Goal: Check status: Check status

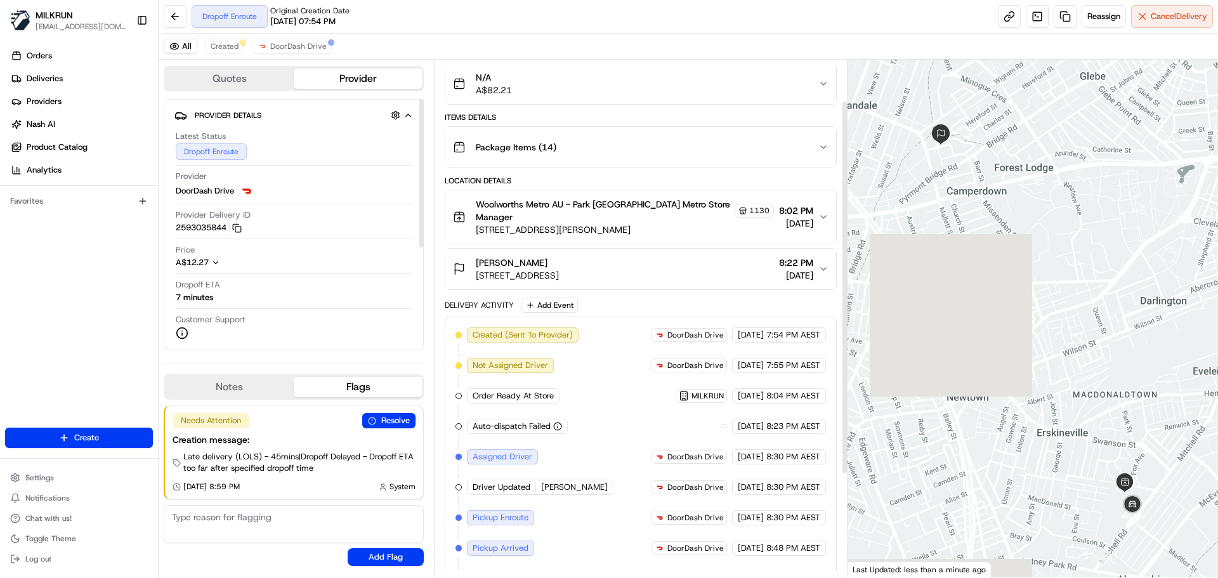
scroll to position [198, 0]
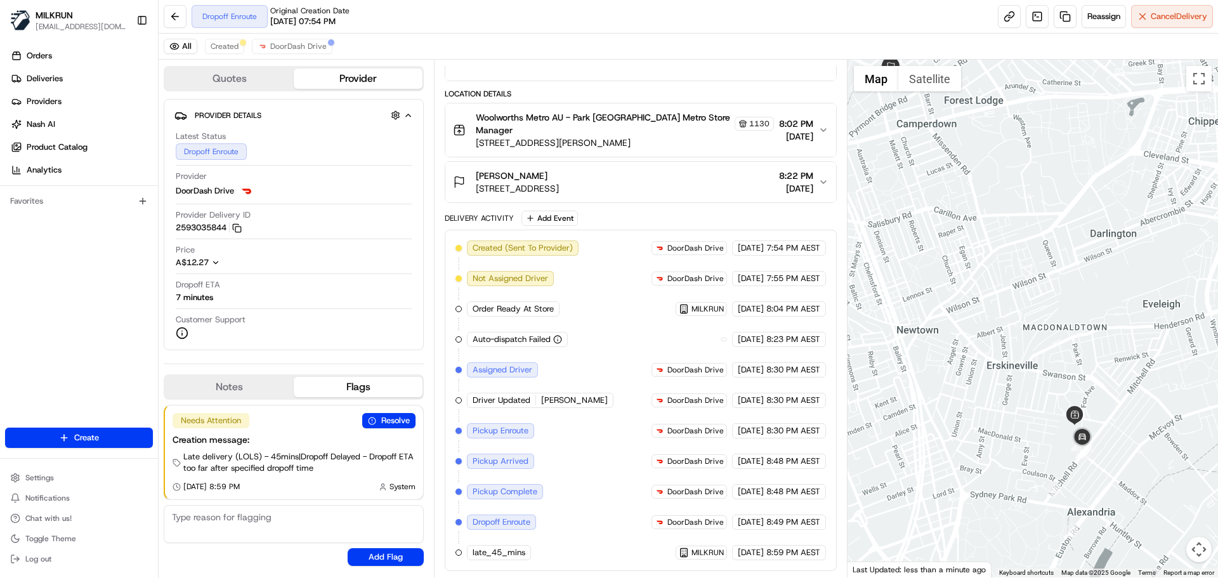
drag, startPoint x: 1090, startPoint y: 500, endPoint x: 1009, endPoint y: 409, distance: 121.8
click at [1010, 409] on div at bounding box center [1033, 319] width 371 height 518
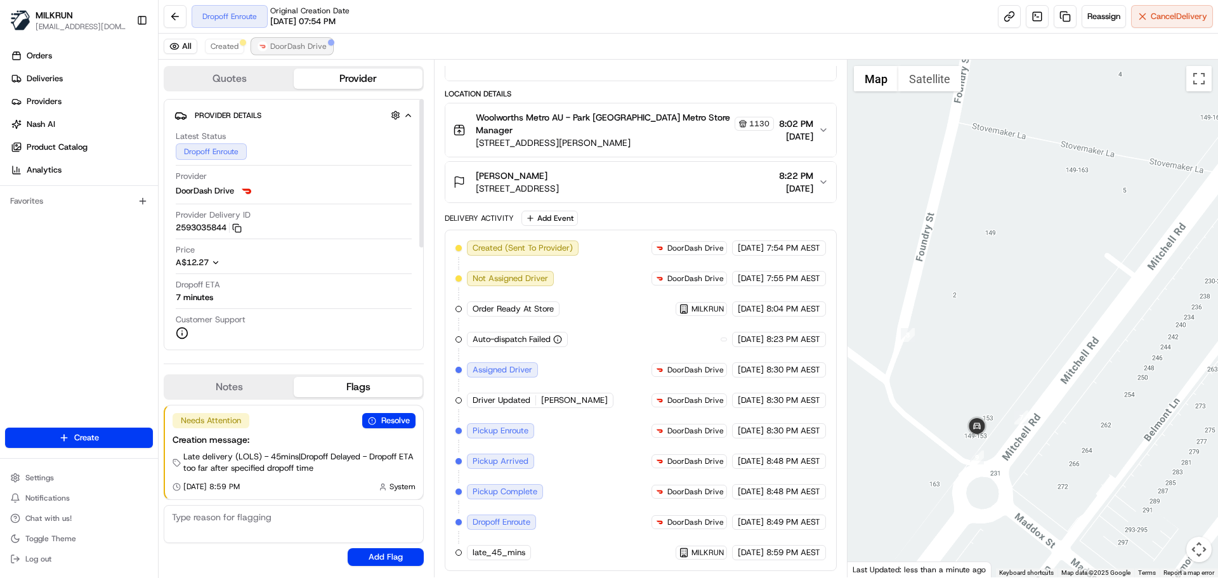
click at [306, 45] on span "DoorDash Drive" at bounding box center [298, 46] width 56 height 10
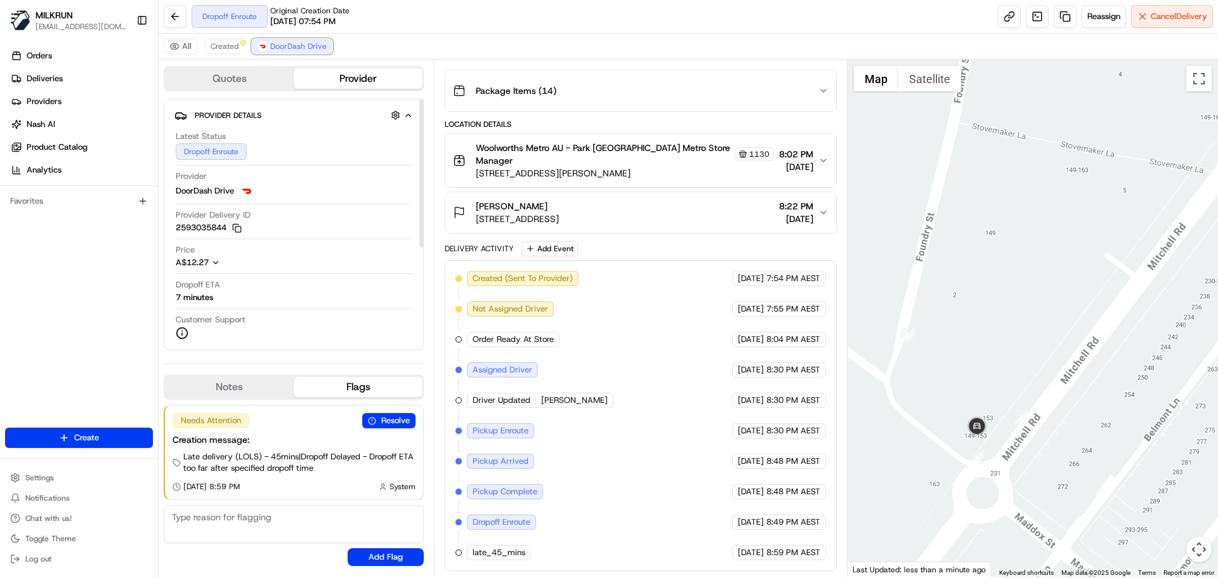
scroll to position [168, 0]
click at [241, 228] on rect "button" at bounding box center [238, 230] width 6 height 6
click at [1196, 18] on icon "Notifications (F8)" at bounding box center [1197, 21] width 10 height 10
click at [238, 228] on rect "button" at bounding box center [238, 230] width 6 height 6
click at [1200, 17] on icon "Notifications (F8)" at bounding box center [1197, 21] width 10 height 10
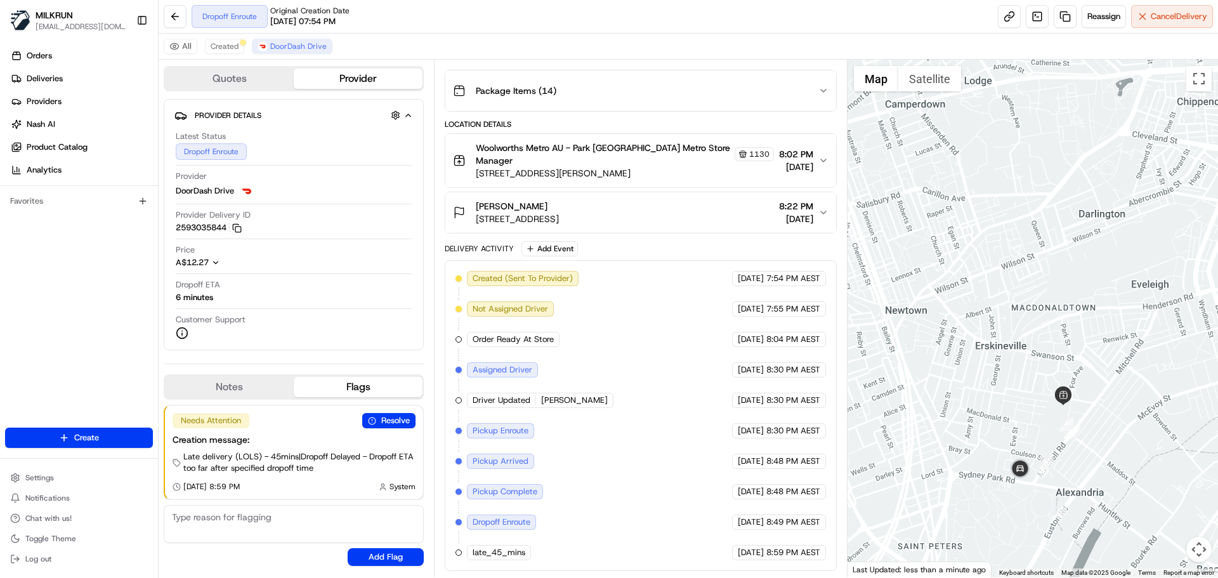
drag, startPoint x: 958, startPoint y: 423, endPoint x: 1019, endPoint y: 438, distance: 62.8
click at [1019, 438] on div at bounding box center [1033, 319] width 371 height 518
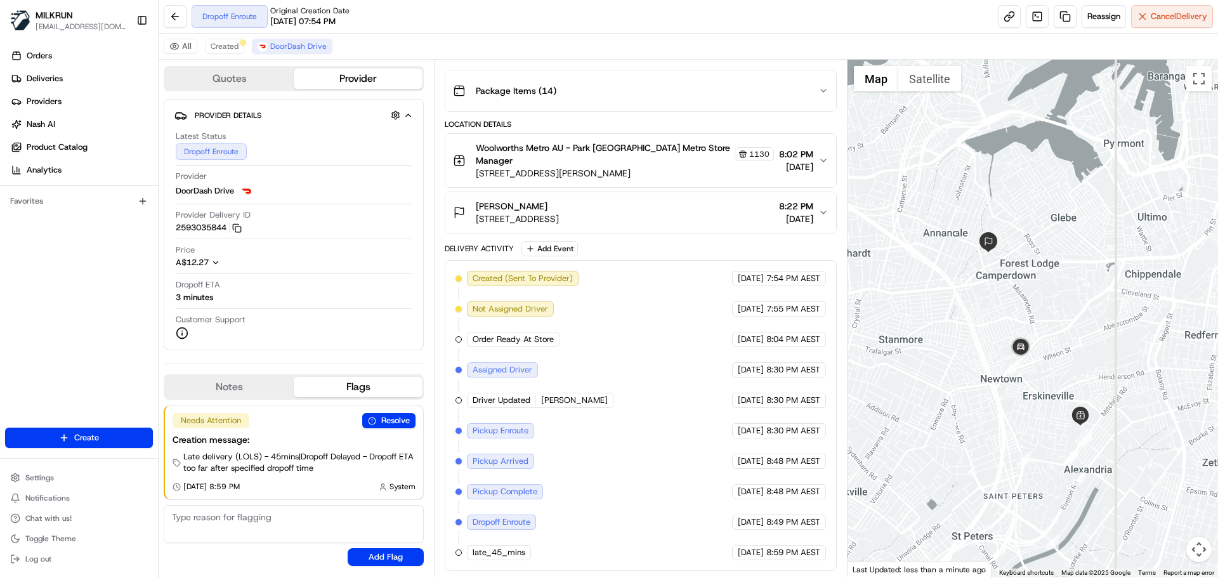
drag, startPoint x: 973, startPoint y: 272, endPoint x: 989, endPoint y: 319, distance: 49.6
click at [989, 319] on div at bounding box center [1033, 319] width 371 height 518
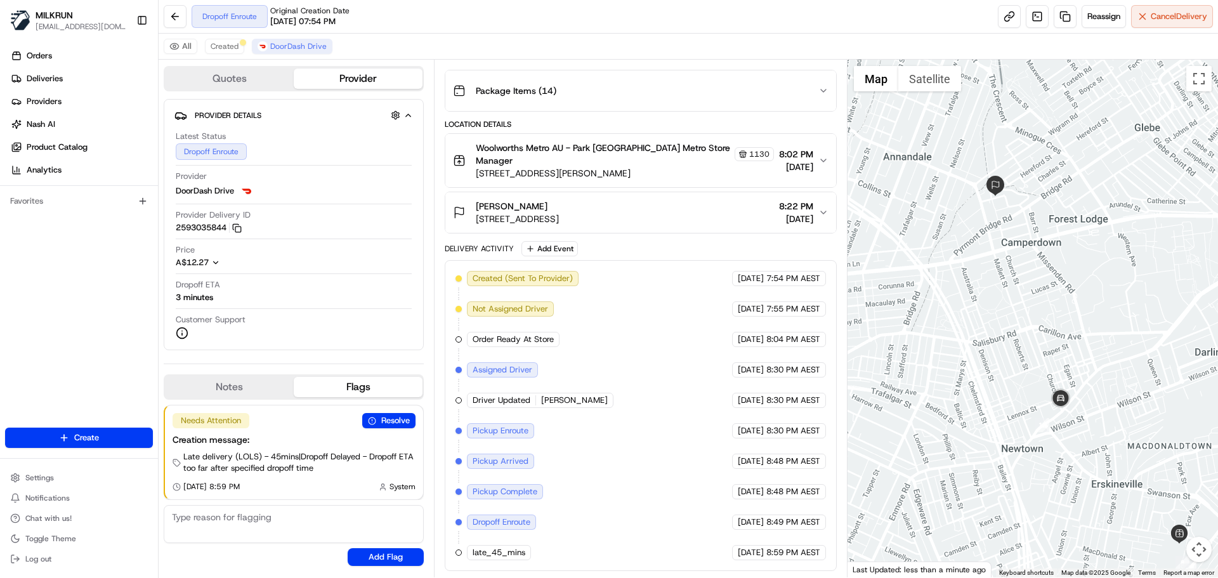
click at [975, 287] on div at bounding box center [1033, 319] width 371 height 518
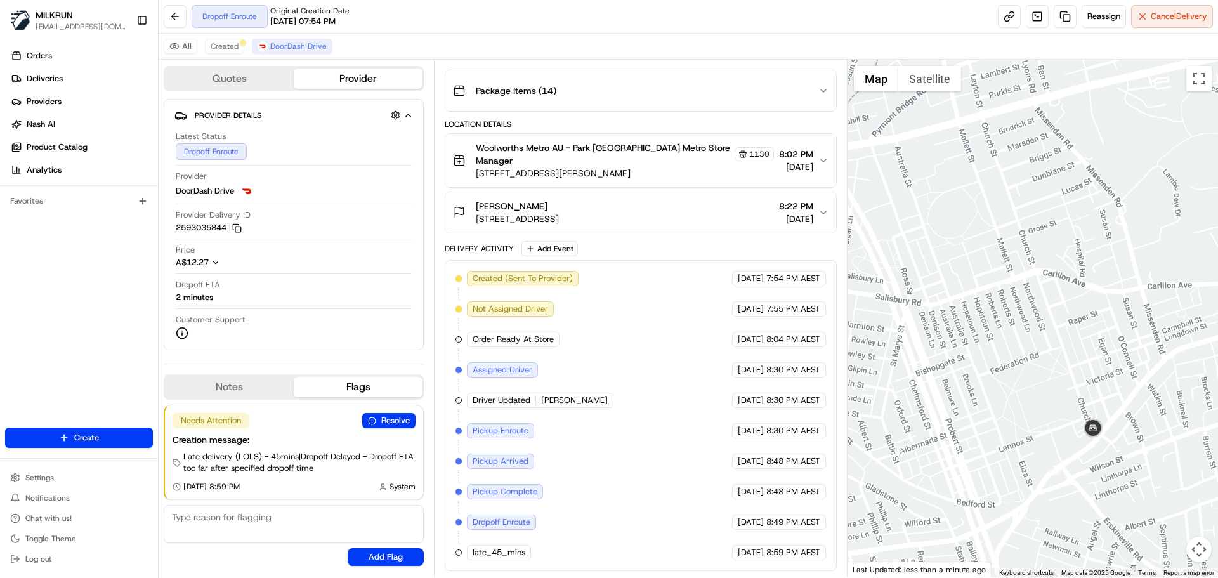
drag, startPoint x: 977, startPoint y: 209, endPoint x: 1062, endPoint y: 327, distance: 144.6
click at [1062, 327] on div at bounding box center [1033, 319] width 371 height 518
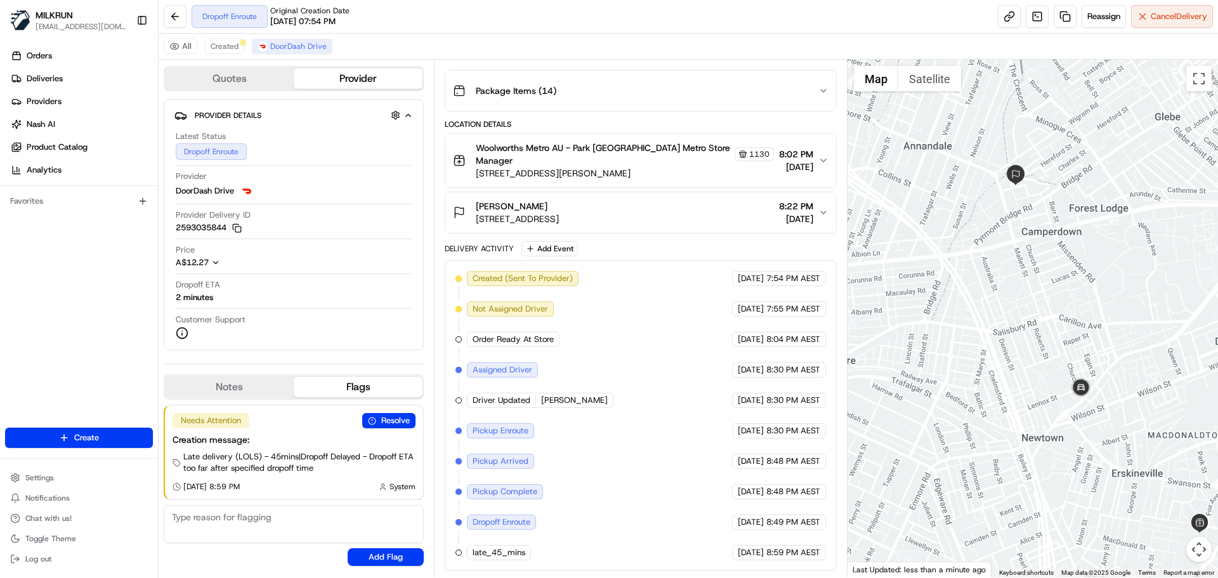
drag, startPoint x: 1060, startPoint y: 283, endPoint x: 1060, endPoint y: 313, distance: 29.8
click at [1060, 313] on div at bounding box center [1033, 319] width 371 height 518
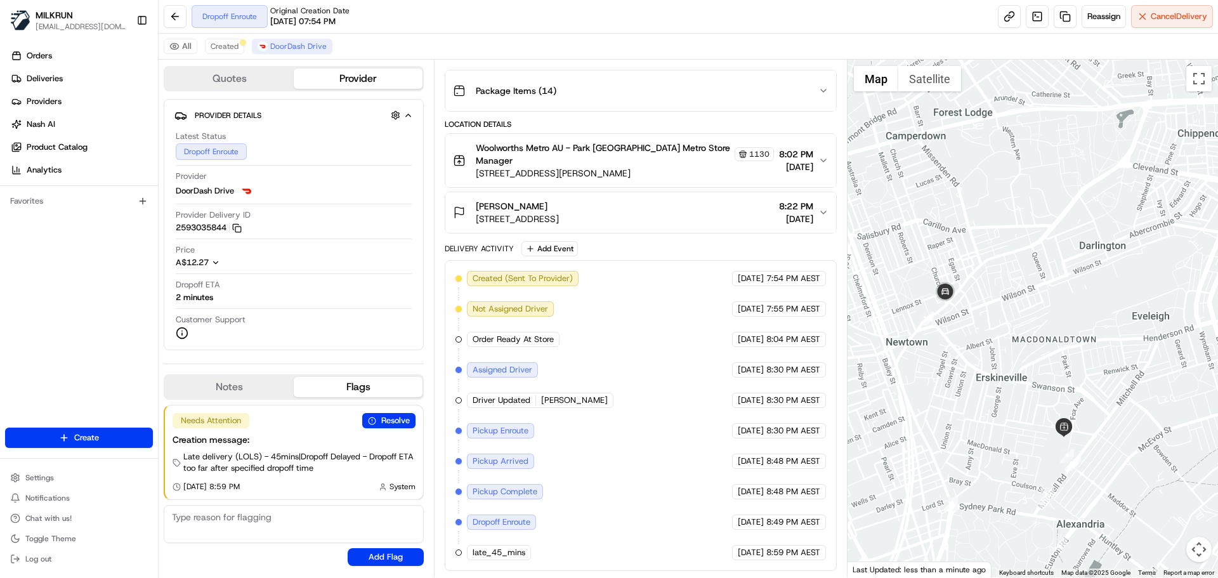
drag, startPoint x: 1116, startPoint y: 433, endPoint x: 978, endPoint y: 337, distance: 168.1
click at [978, 337] on div at bounding box center [1033, 319] width 371 height 518
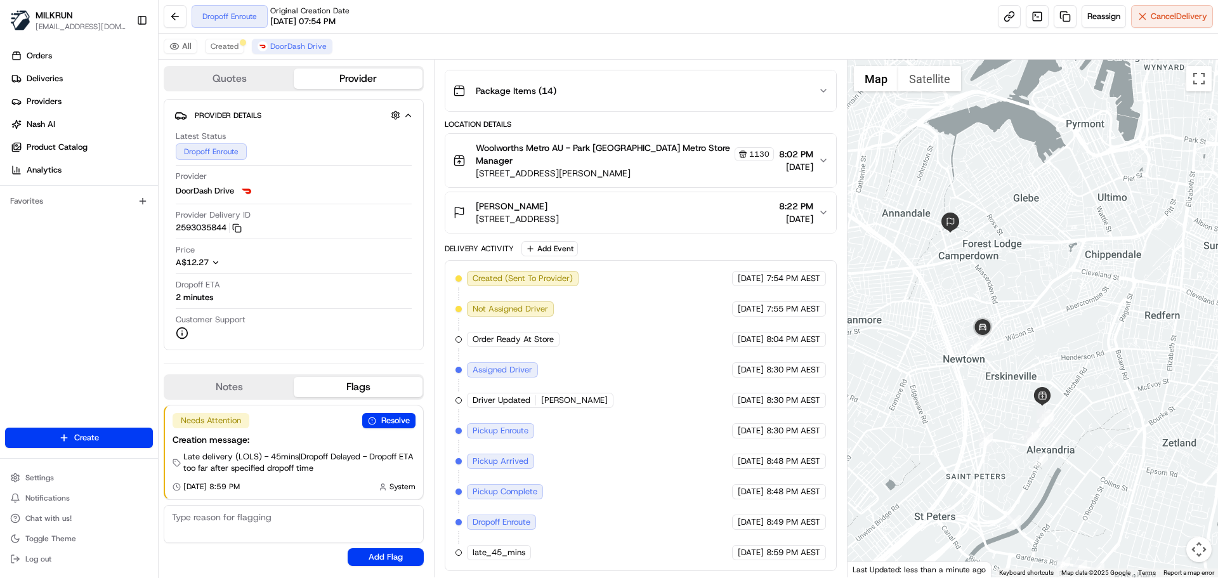
drag, startPoint x: 970, startPoint y: 337, endPoint x: 1011, endPoint y: 378, distance: 58.8
click at [1011, 378] on div at bounding box center [1033, 319] width 371 height 518
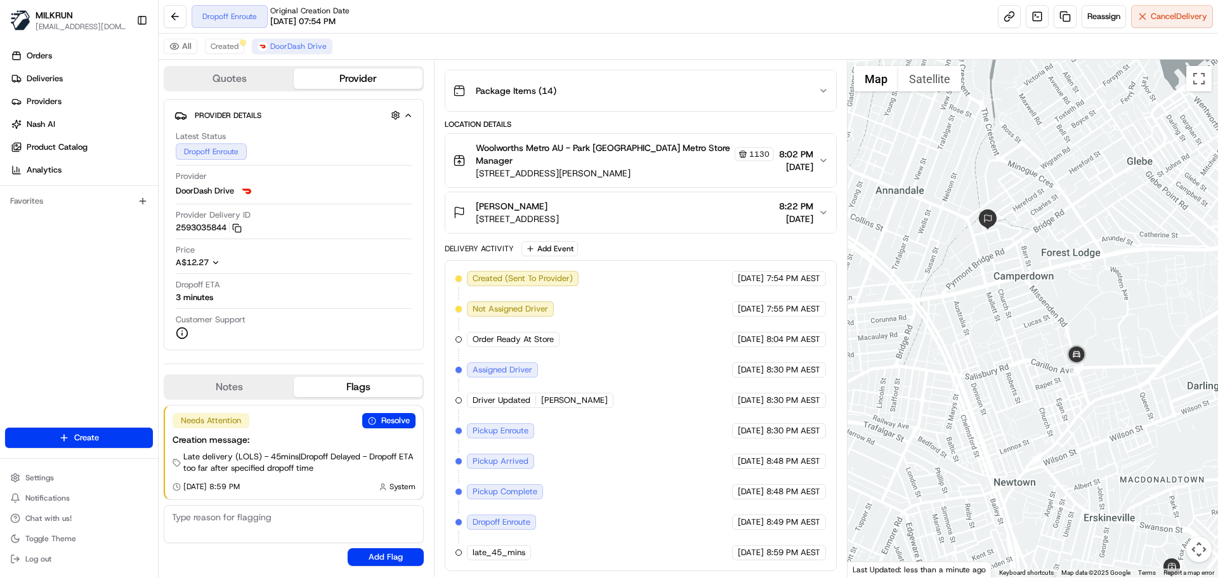
drag, startPoint x: 1006, startPoint y: 186, endPoint x: 1071, endPoint y: 320, distance: 149.0
click at [1071, 320] on div at bounding box center [1033, 319] width 371 height 518
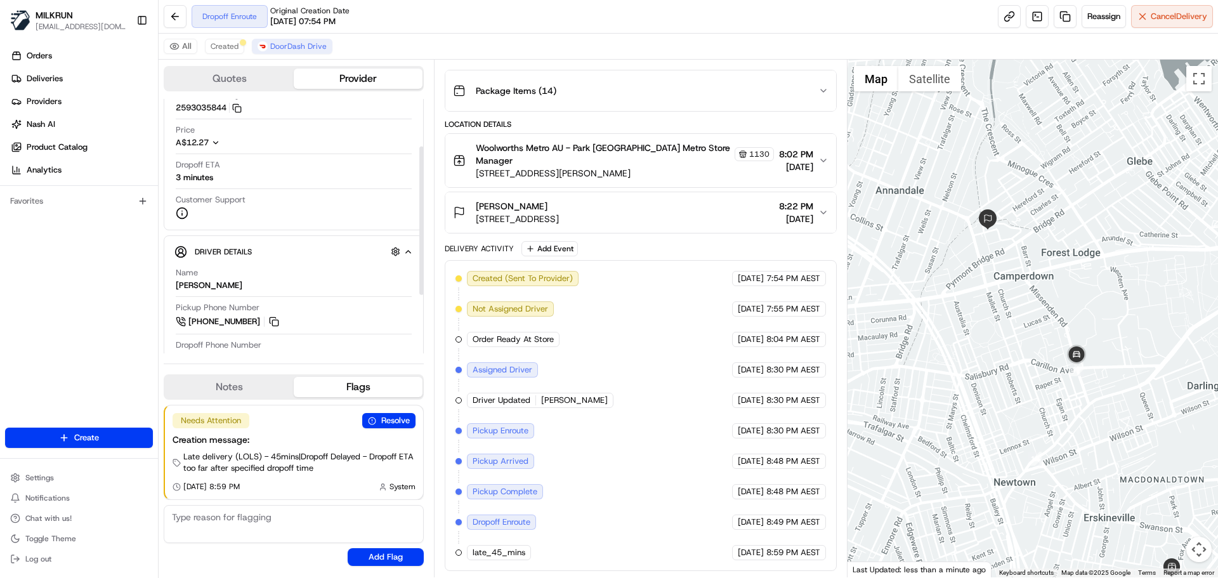
scroll to position [0, 0]
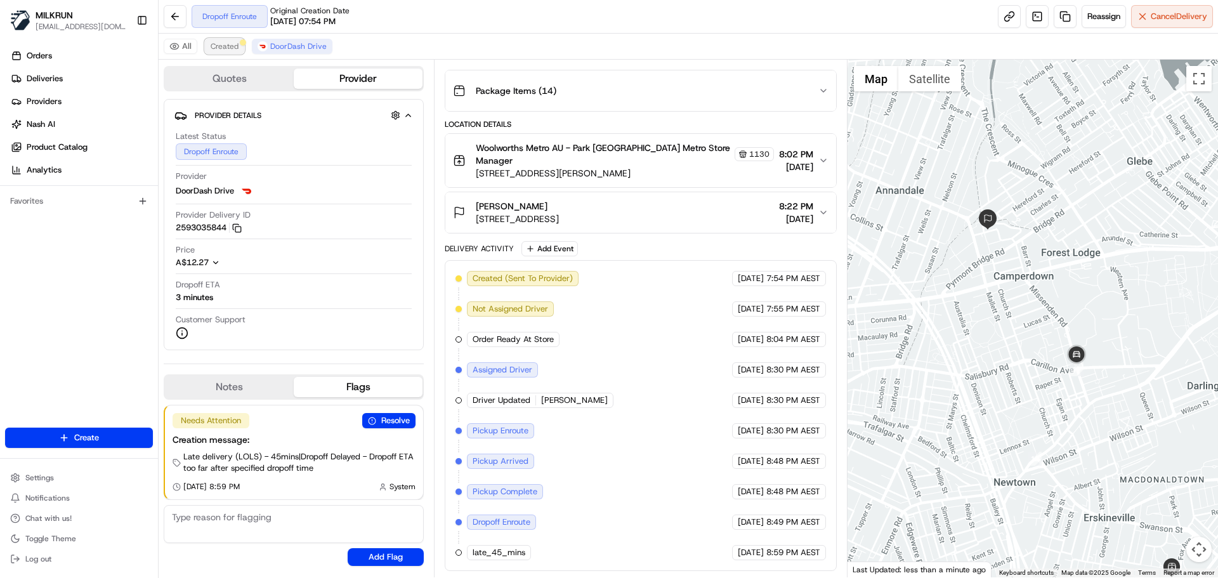
click at [233, 42] on span "Created" at bounding box center [225, 46] width 28 height 10
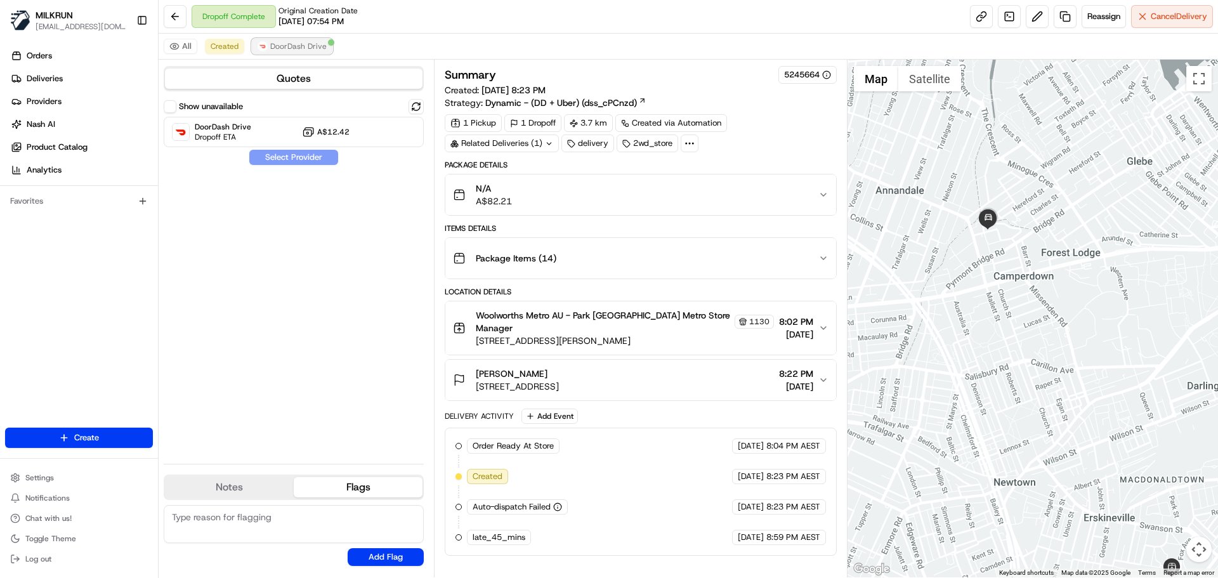
click at [295, 44] on span "DoorDash Drive" at bounding box center [298, 46] width 56 height 10
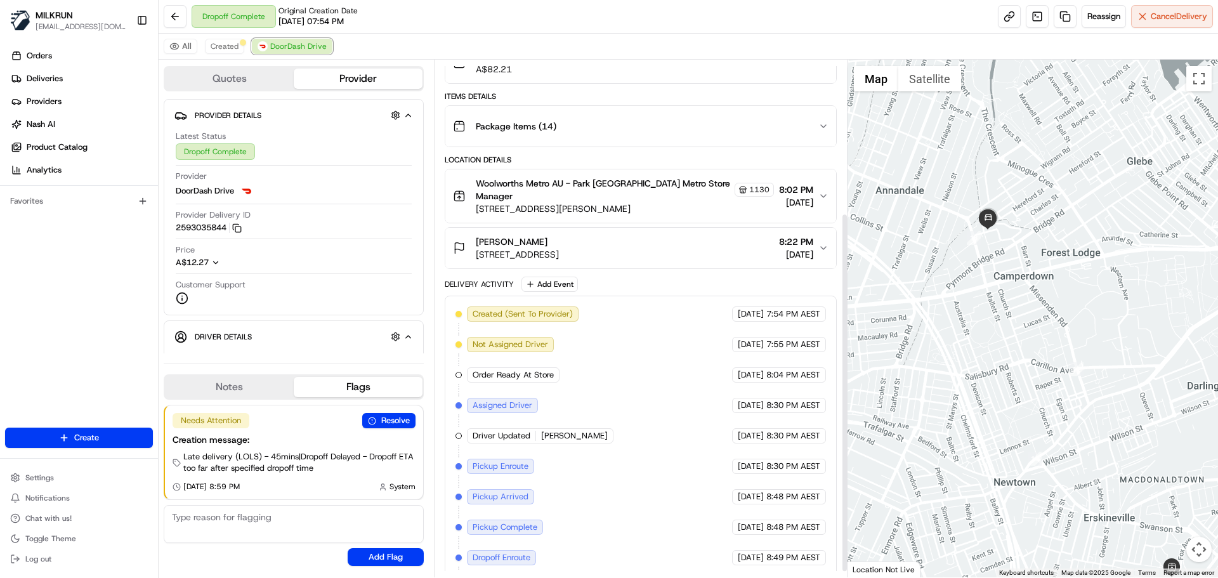
scroll to position [228, 0]
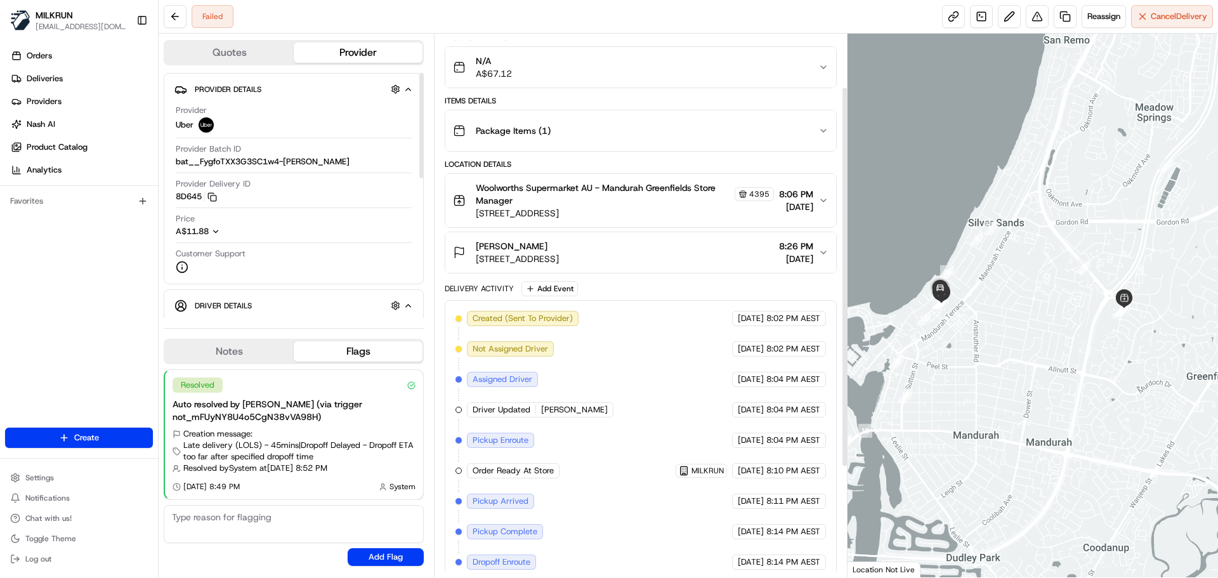
scroll to position [233, 0]
